Goal: Task Accomplishment & Management: Use online tool/utility

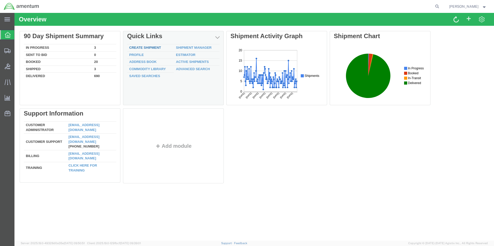
click at [137, 48] on link "Create Shipment" at bounding box center [145, 48] width 32 height 4
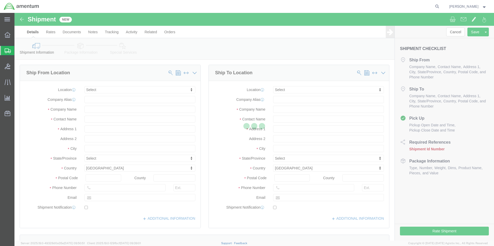
select select
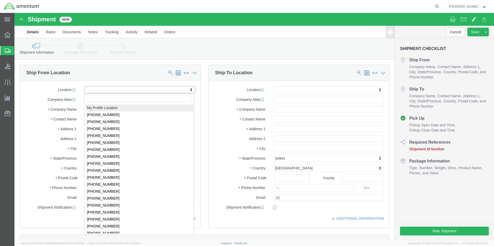
drag, startPoint x: 129, startPoint y: 84, endPoint x: 134, endPoint y: 81, distance: 6.1
click input "text"
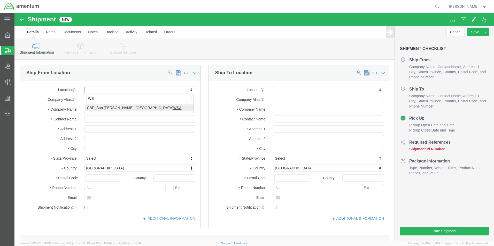
type input "WSA"
select select "49914"
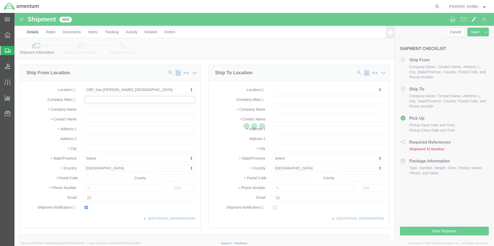
type input "Amentum Services, Inc"
type input "[PERSON_NAME]"
type input "[STREET_ADDRESS]"
type input "San [PERSON_NAME]"
type input "76904"
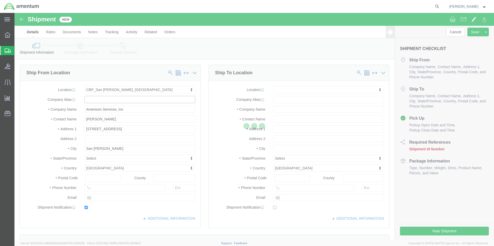
type input "[PHONE_NUMBER]"
type input "[PERSON_NAME][EMAIL_ADDRESS][PERSON_NAME][DOMAIN_NAME]"
checkbox input "true"
select select "[GEOGRAPHIC_DATA]"
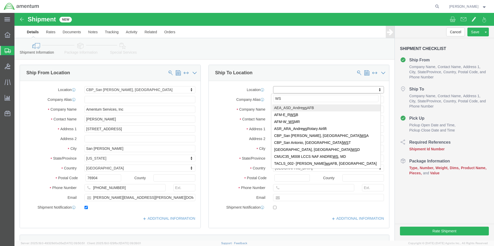
type input "WST"
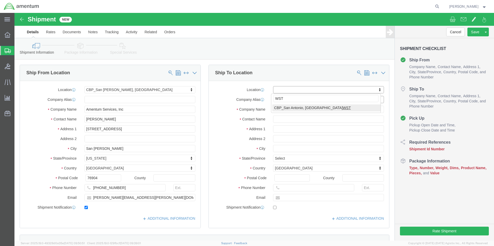
select select "49945"
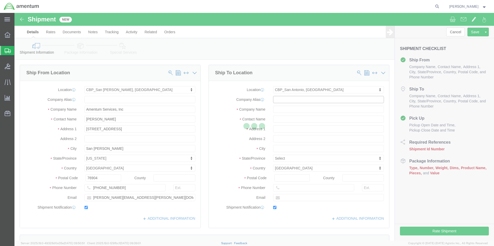
type input "Amentum Services, Inc"
type input "[PERSON_NAME]"
type input "[STREET_ADDRESS][PERSON_NAME]"
type input "Bldg. #2"
type input "San Antonio"
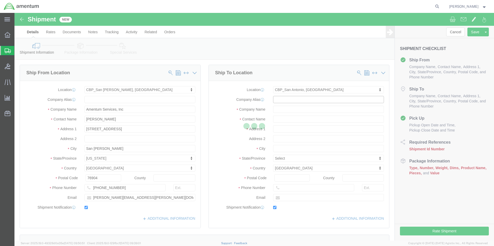
type input "78216"
type input "[PHONE_NUMBER]"
type input "[PERSON_NAME][EMAIL_ADDRESS][PERSON_NAME][DOMAIN_NAME]"
checkbox input "true"
select select "[GEOGRAPHIC_DATA]"
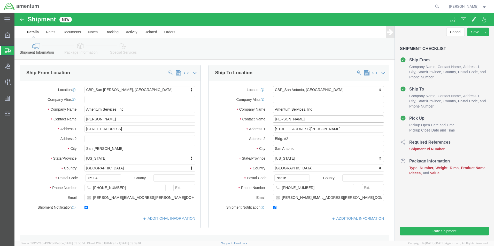
drag, startPoint x: 292, startPoint y: 105, endPoint x: 224, endPoint y: 111, distance: 68.2
click div "Location [GEOGRAPHIC_DATA], [GEOGRAPHIC_DATA] My Profile Location [PHONE_NUMBER…"
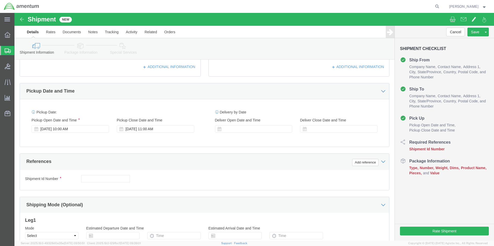
scroll to position [155, 0]
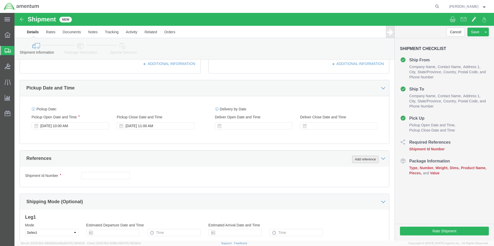
type input "[PERSON_NAME]"
drag, startPoint x: 350, startPoint y: 147, endPoint x: 345, endPoint y: 148, distance: 5.3
click button "Add reference"
click select "Select Account Type Activity ID Airline Appointment Number ASN Batch Request # …"
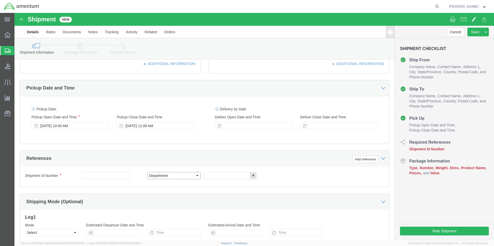
click select "Select Account Type Activity ID Airline Appointment Number ASN Batch Request # …"
select select "CUSTREF"
click select "Select Account Type Activity ID Airline Appointment Number ASN Batch Request # …"
click input "text"
type input "TOOL LOAN"
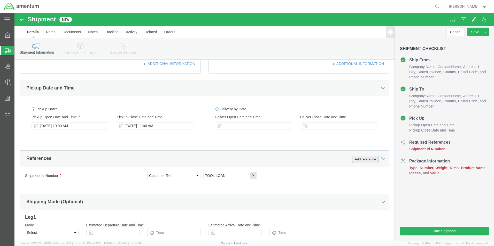
click button "Add reference"
click select "Select Account Type Activity ID Airline Appointment Number ASN Batch Request # …"
select select "DEPT"
click select "Select Account Type Activity ID Airline Appointment Number ASN Batch Request # …"
click input "text"
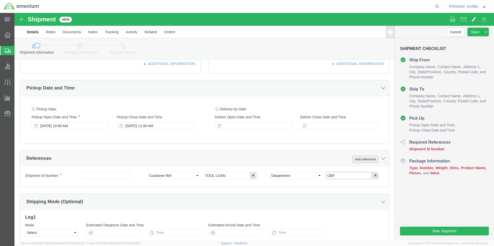
type input "CBP"
click button "Add reference"
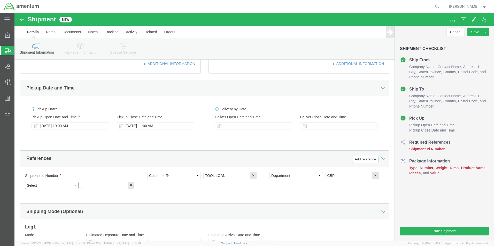
click select "Select Account Type Activity ID Airline Appointment Number ASN Batch Request # …"
select select "PROJNUM"
click select "Select Account Type Activity ID Airline Appointment Number ASN Batch Request # …"
click input "text"
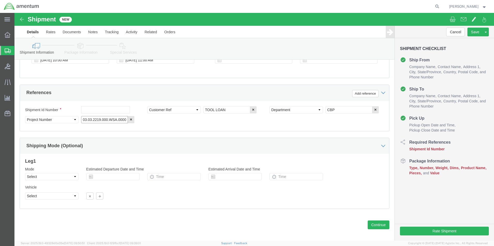
scroll to position [225, 0]
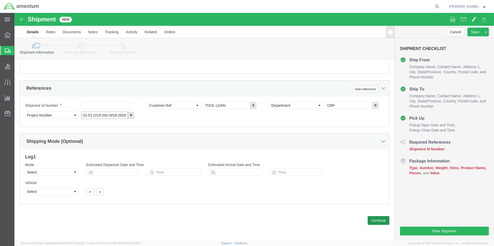
type input "6118.03.03.2219.000.WSA.0000"
click button "Continue"
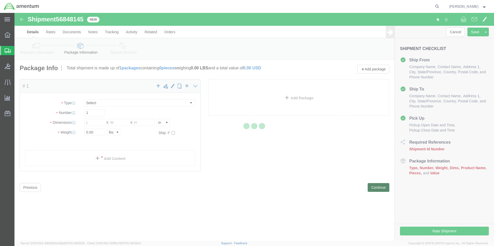
select select "CBOX"
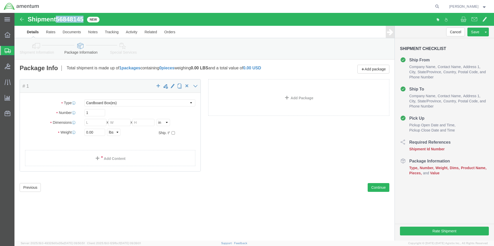
drag, startPoint x: 43, startPoint y: 5, endPoint x: 73, endPoint y: 6, distance: 29.5
click div "Shipment 56848145 New"
click icon
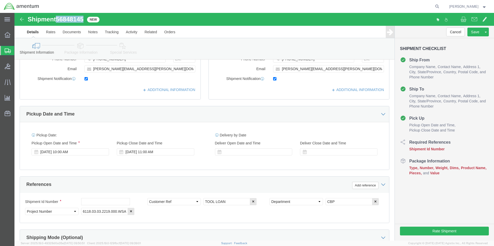
scroll to position [129, 0]
click input "text"
paste input "56848145"
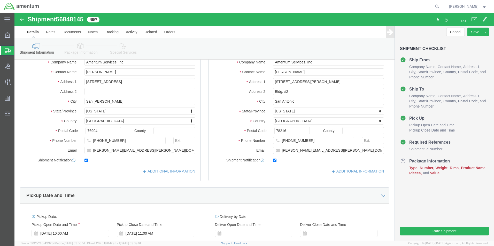
scroll to position [26, 0]
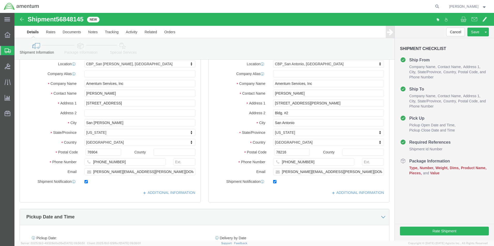
type input "56848145"
click icon
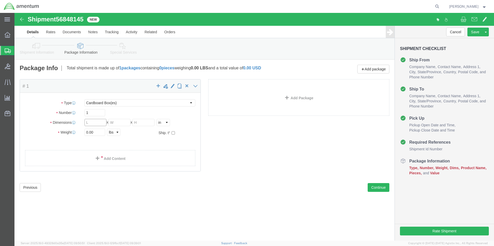
click input "text"
type input "16"
type input "12"
type input "6"
type input "3.5"
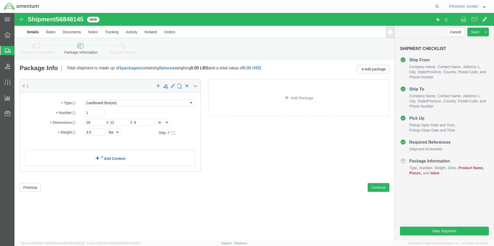
click link "Add Content"
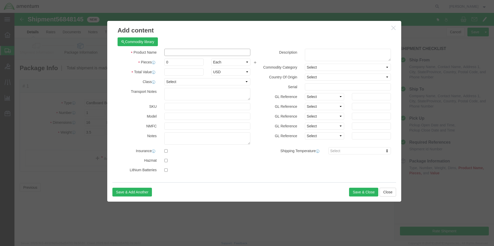
click input "text"
type input "TOOL LOAN"
type input "1"
type input "10.00"
click button "Save & Close"
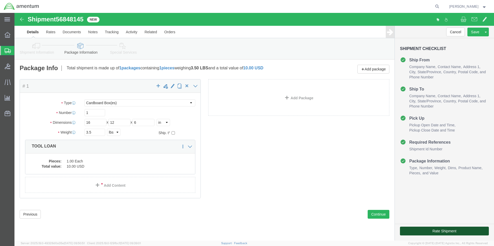
click button "Rate Shipment"
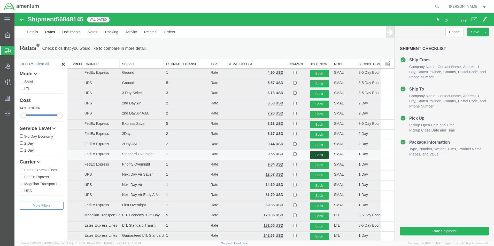
click at [316, 155] on button "Book" at bounding box center [319, 155] width 19 height 7
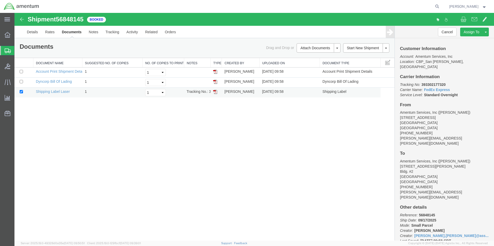
click at [216, 92] on img at bounding box center [215, 92] width 4 height 4
